Goal: Obtain resource: Download file/media

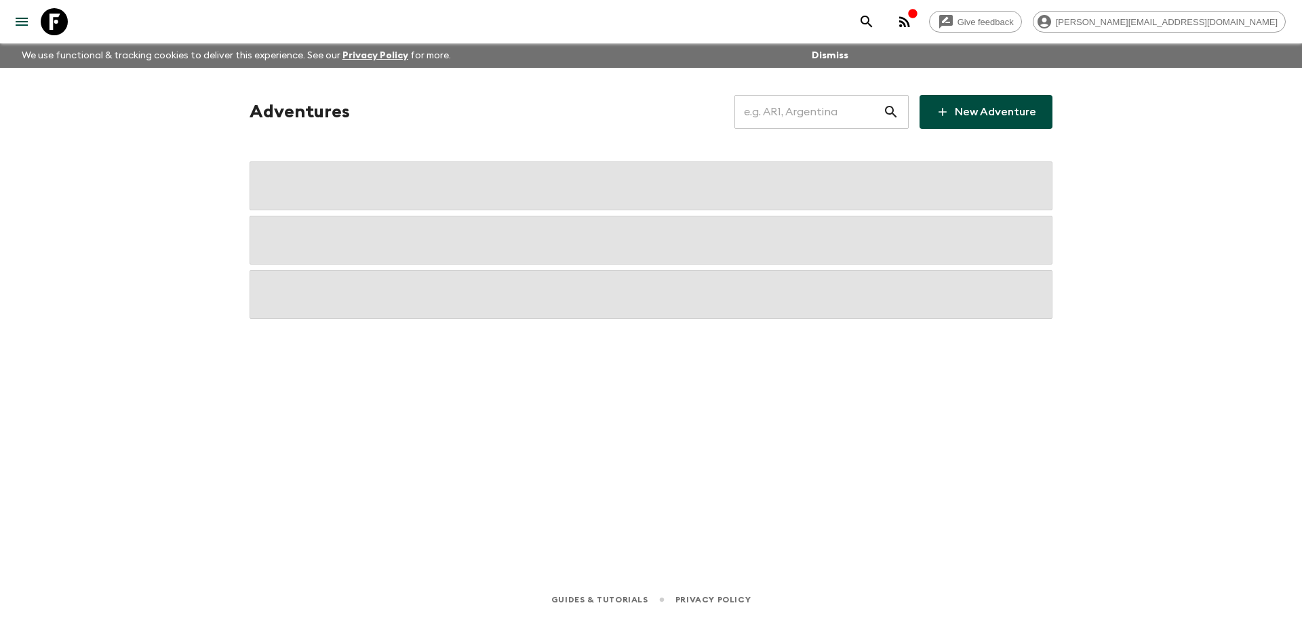
click at [788, 108] on input "text" at bounding box center [809, 112] width 149 height 38
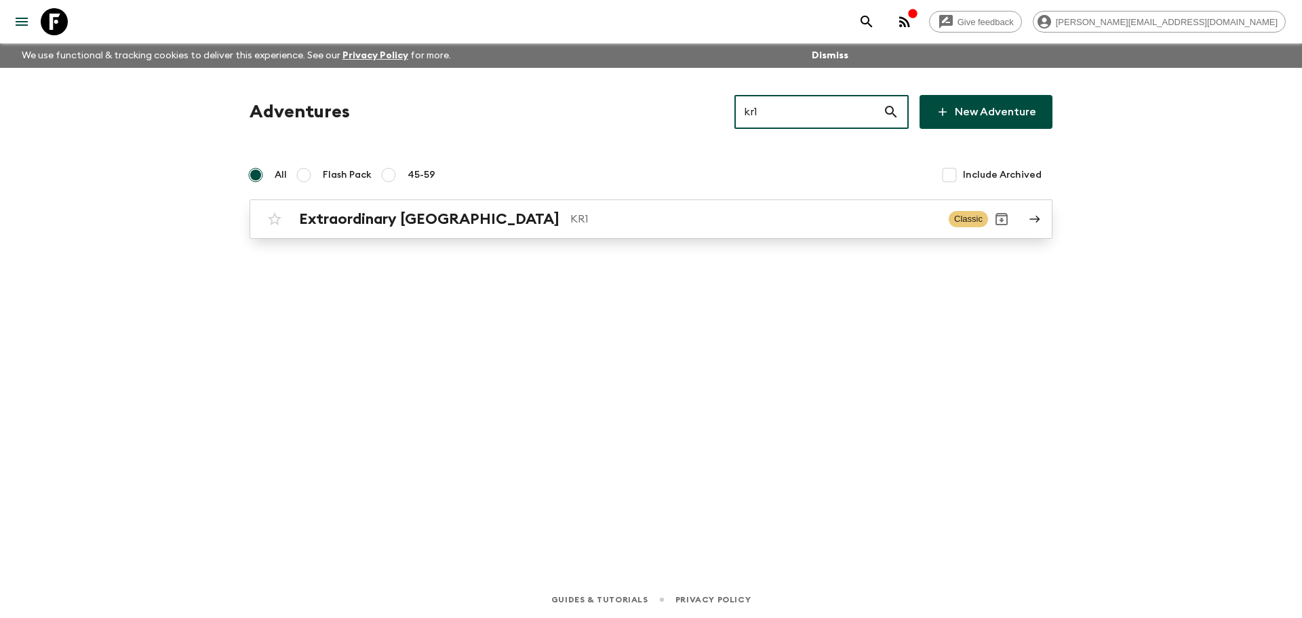
type input "kr1"
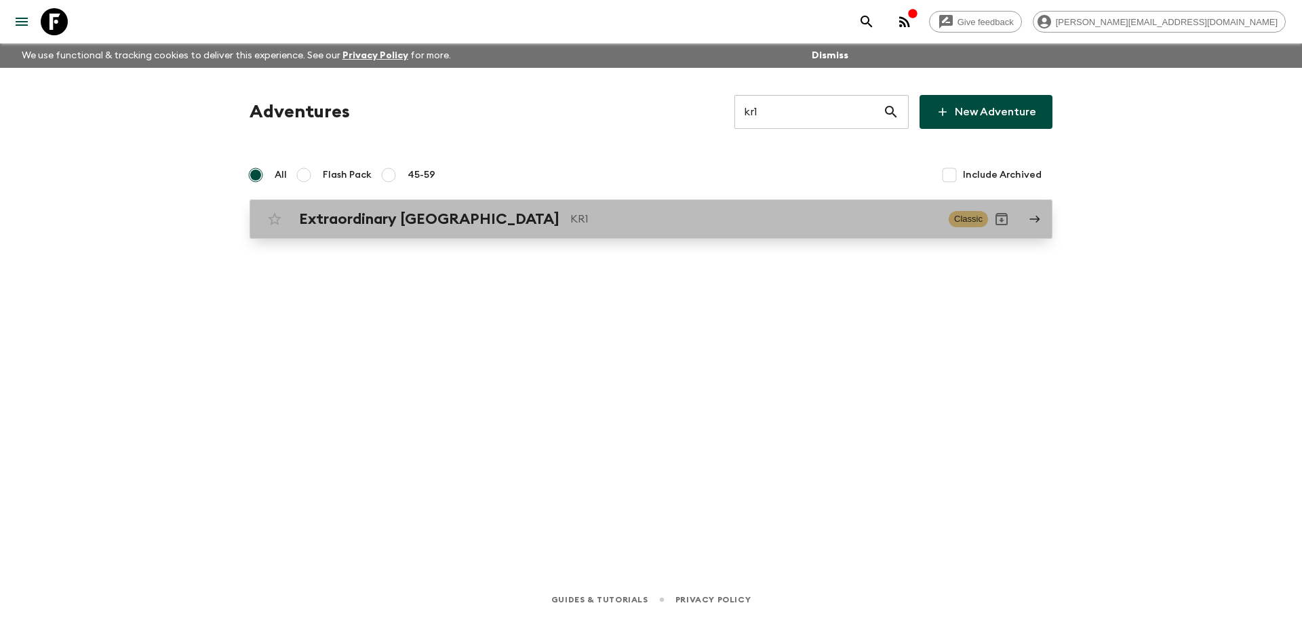
click at [751, 229] on div "Extraordinary [GEOGRAPHIC_DATA] KR1 Classic" at bounding box center [624, 219] width 727 height 27
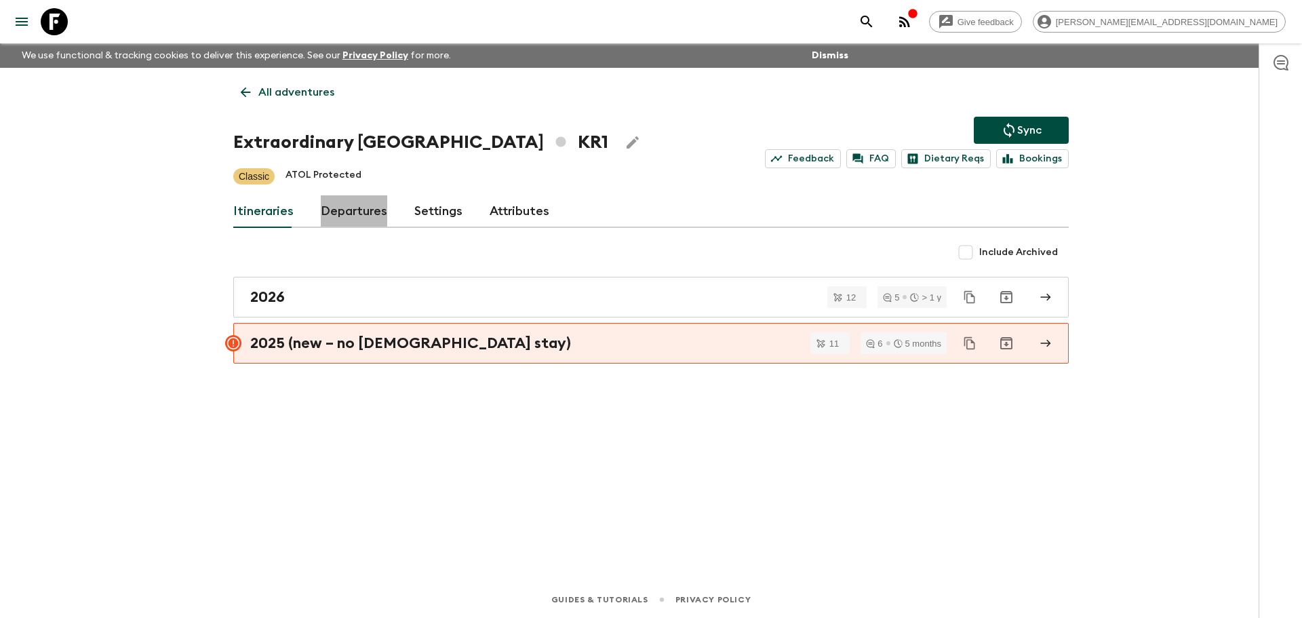
click at [353, 212] on link "Departures" at bounding box center [354, 211] width 66 height 33
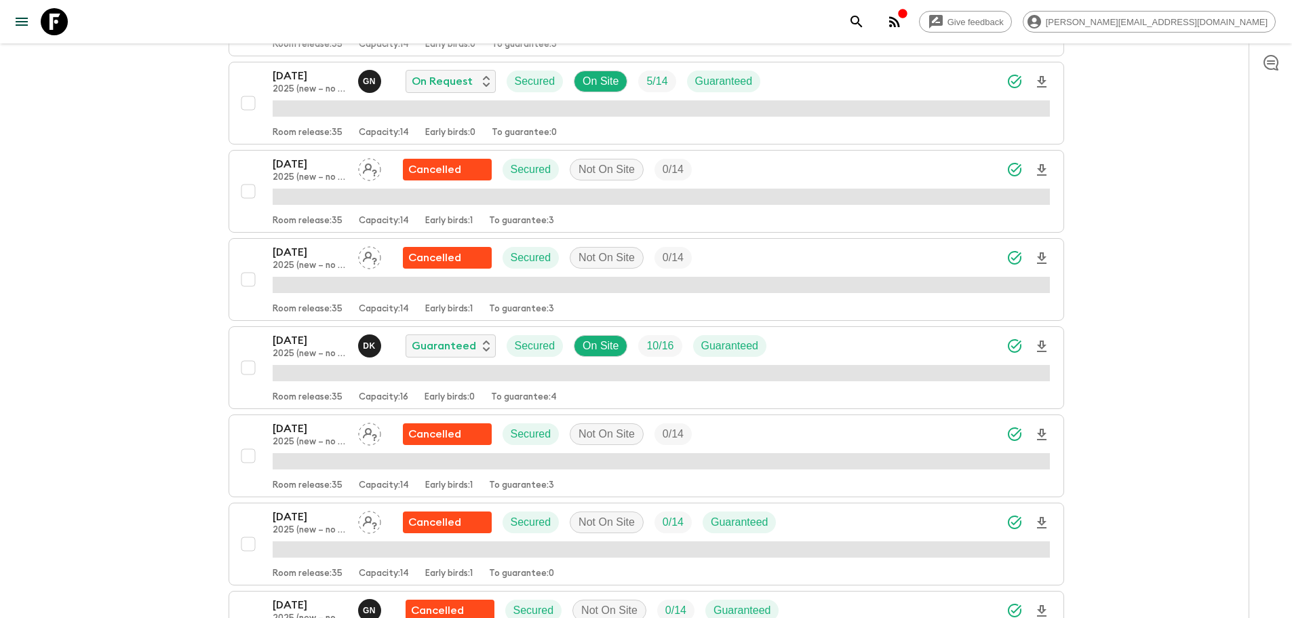
scroll to position [464, 0]
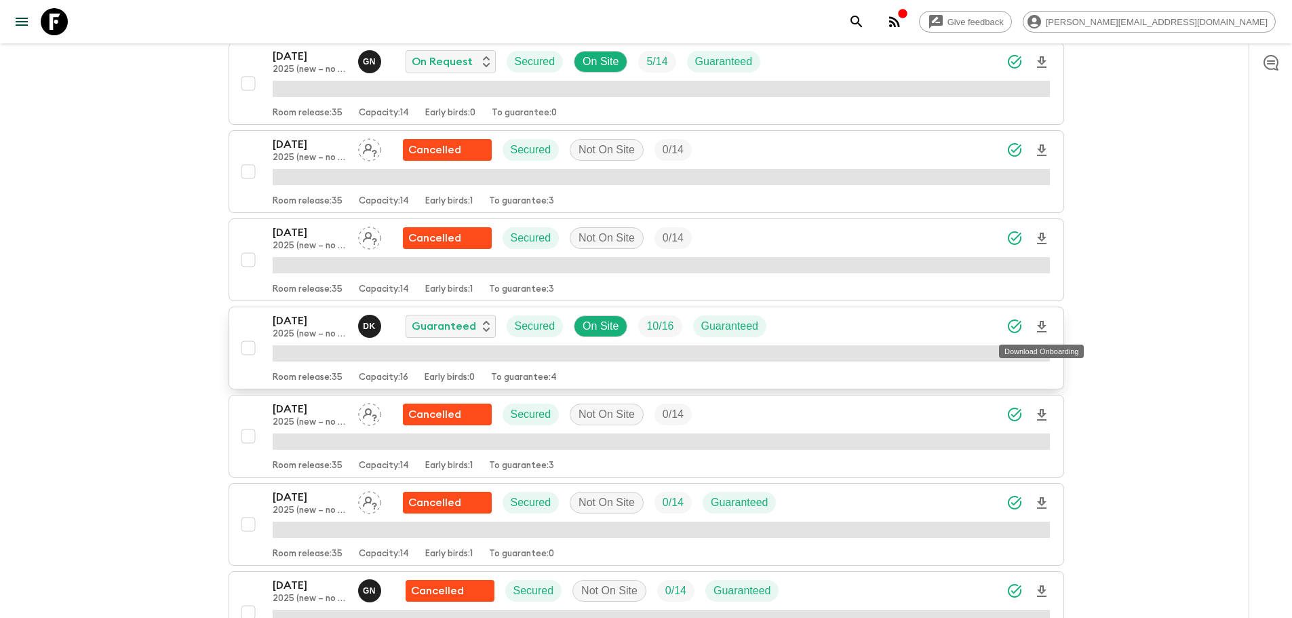
click at [1037, 323] on span "button" at bounding box center [1042, 326] width 16 height 26
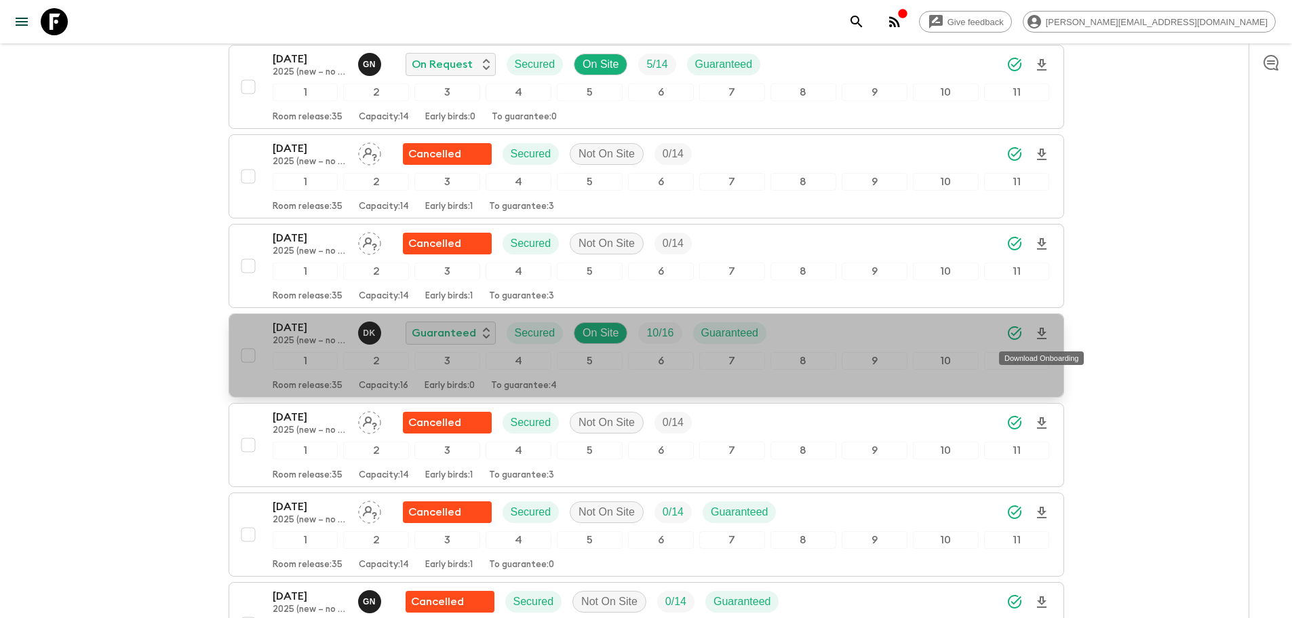
click at [1039, 333] on icon "Download Onboarding" at bounding box center [1041, 334] width 9 height 12
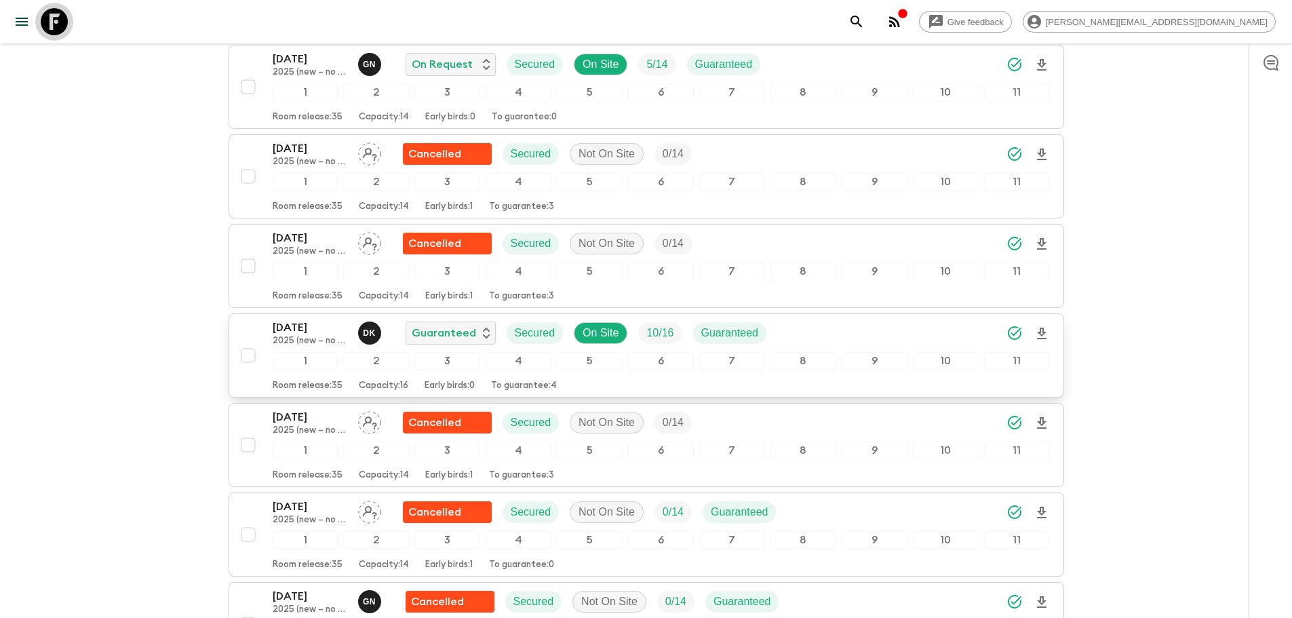
click at [55, 33] on icon at bounding box center [54, 21] width 27 height 27
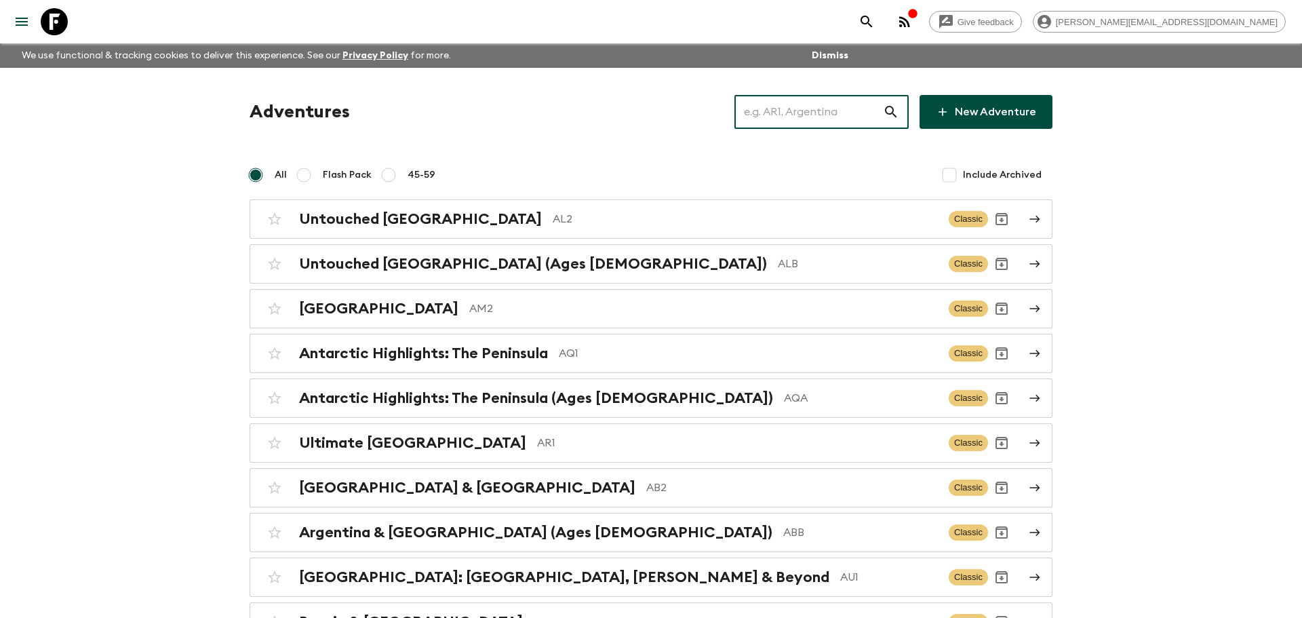
click at [799, 102] on input "text" at bounding box center [809, 112] width 149 height 38
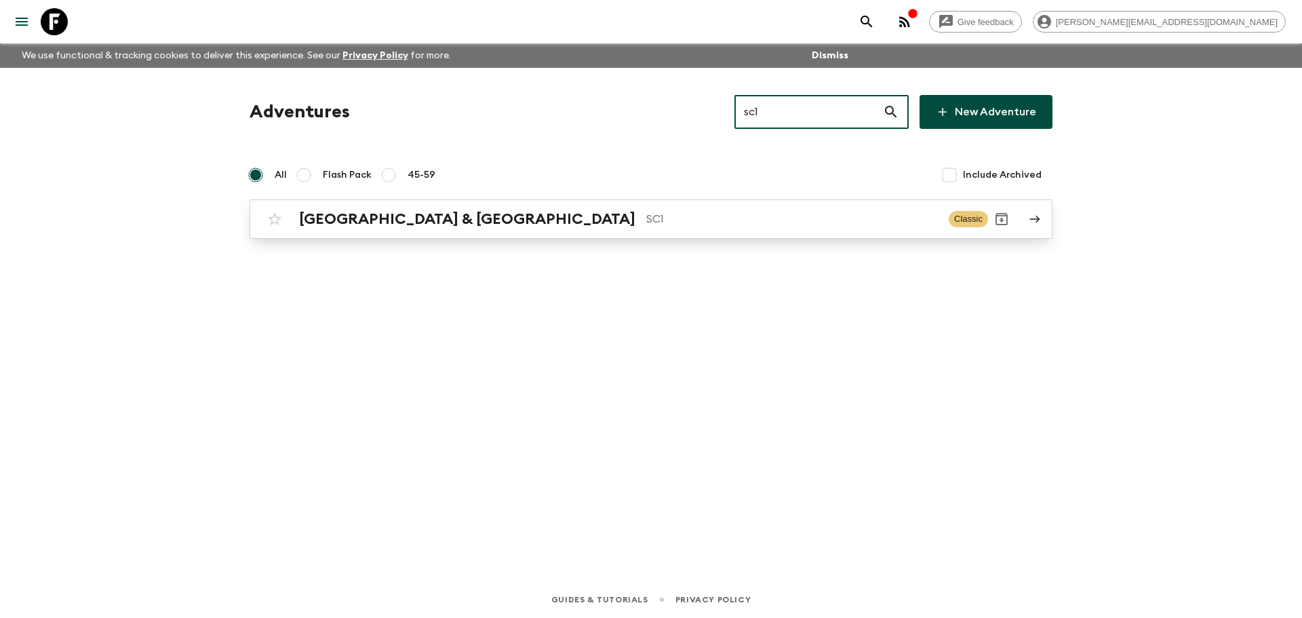
type input "sc1"
click at [730, 229] on div "[GEOGRAPHIC_DATA] & Croatia SC1 Classic" at bounding box center [624, 219] width 727 height 27
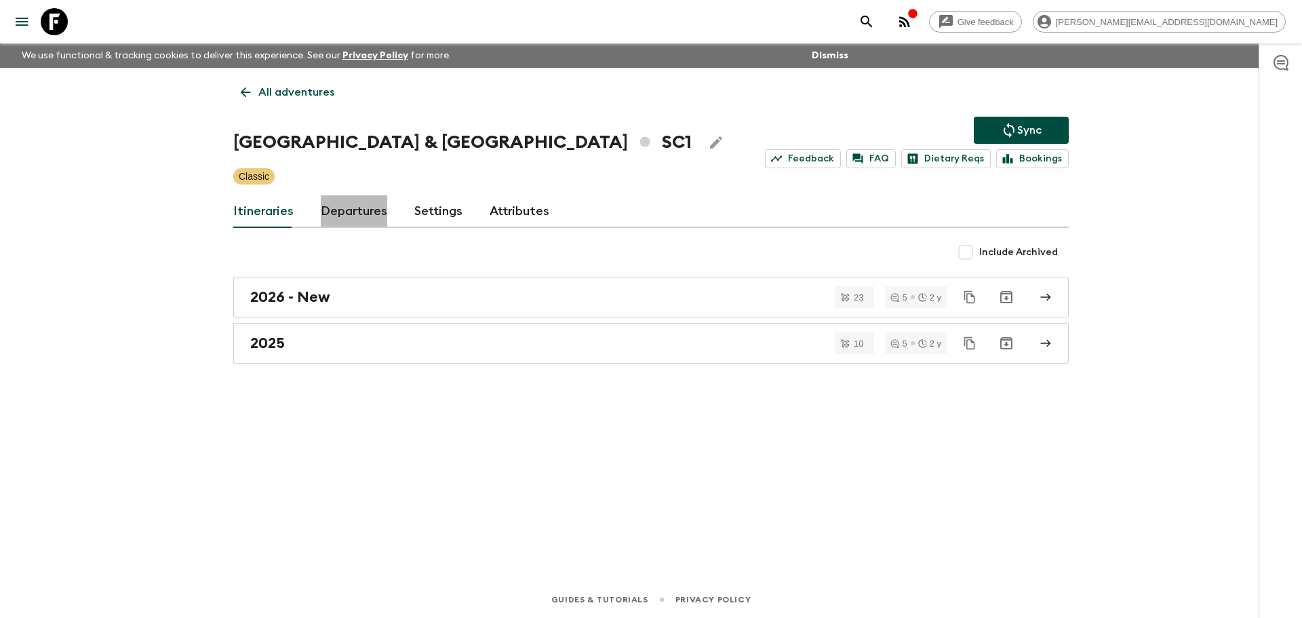
click at [356, 204] on link "Departures" at bounding box center [354, 211] width 66 height 33
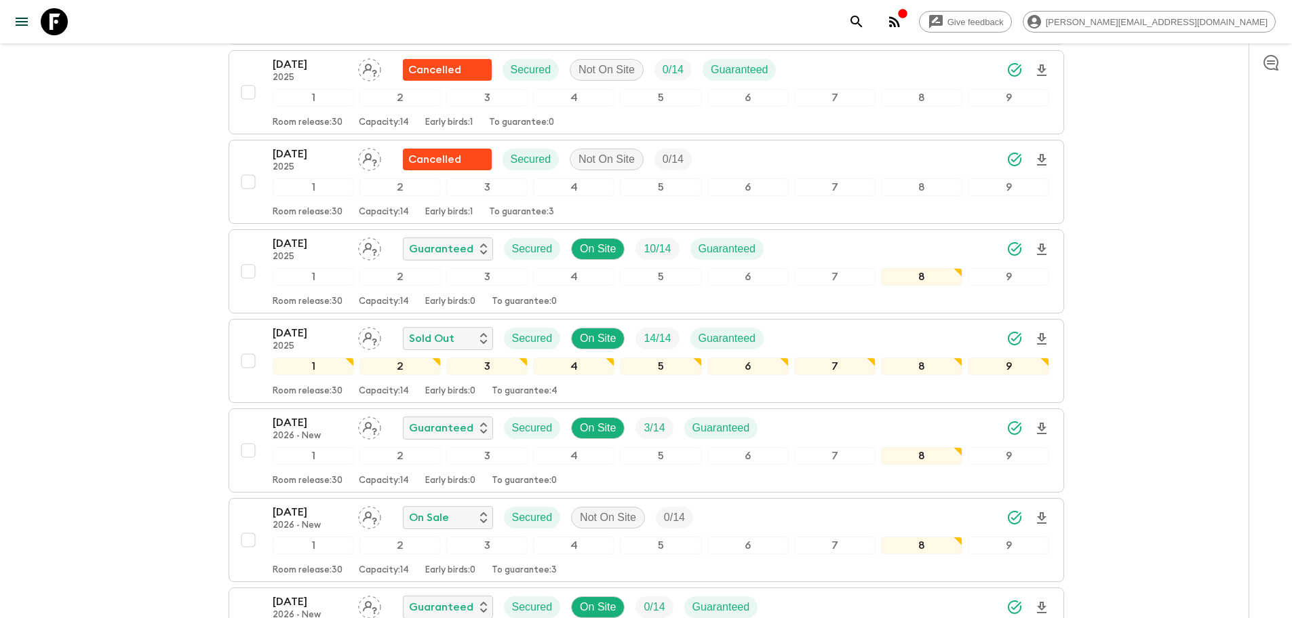
scroll to position [1722, 0]
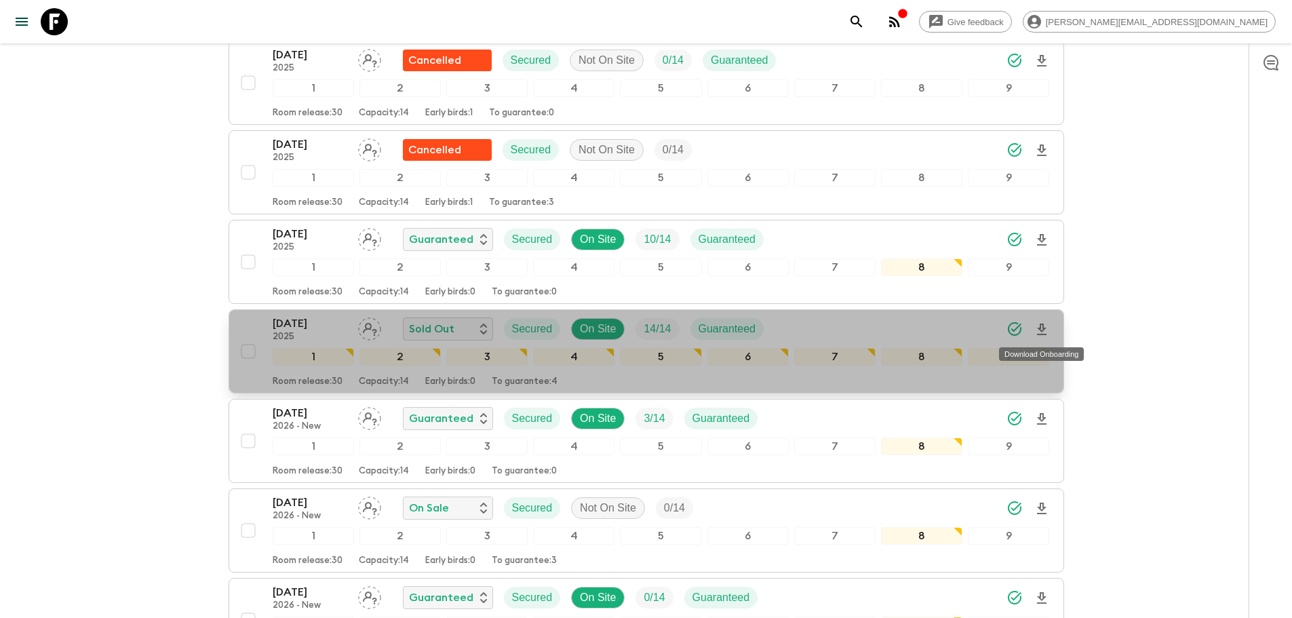
click at [1045, 332] on icon "Download Onboarding" at bounding box center [1042, 330] width 16 height 16
